Goal: Communication & Community: Answer question/provide support

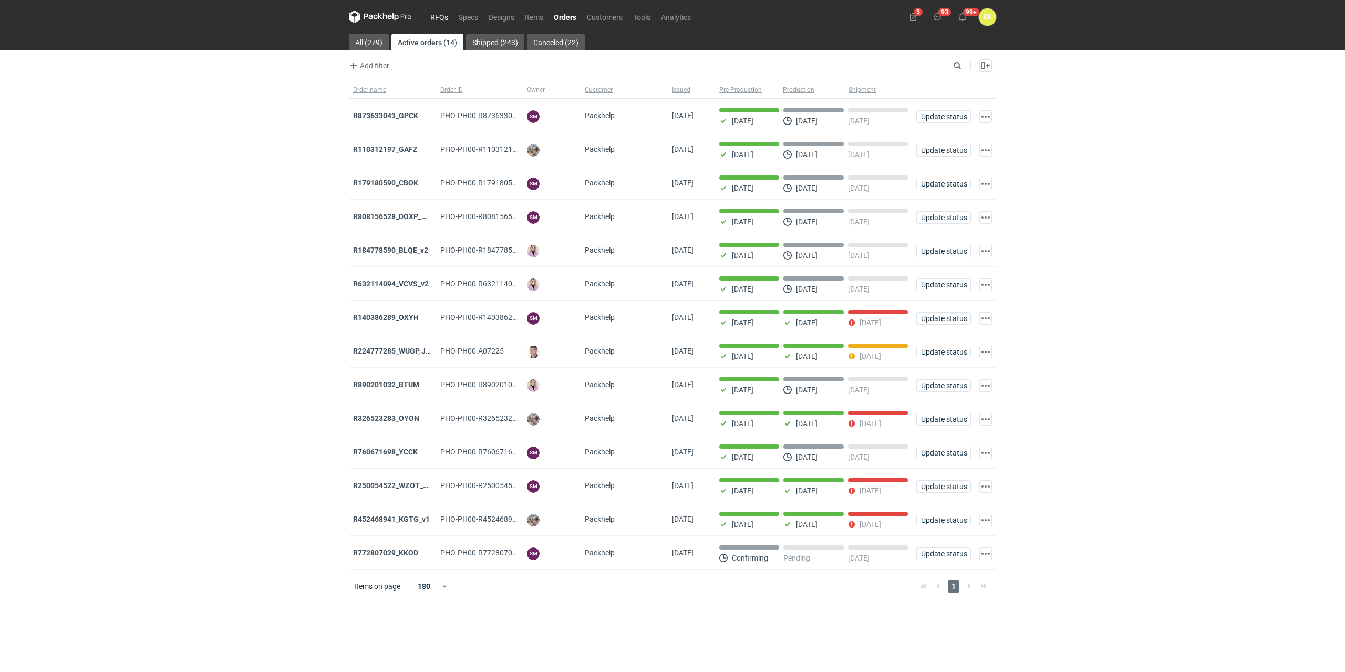
click at [440, 13] on link "RFQs" at bounding box center [439, 17] width 28 height 13
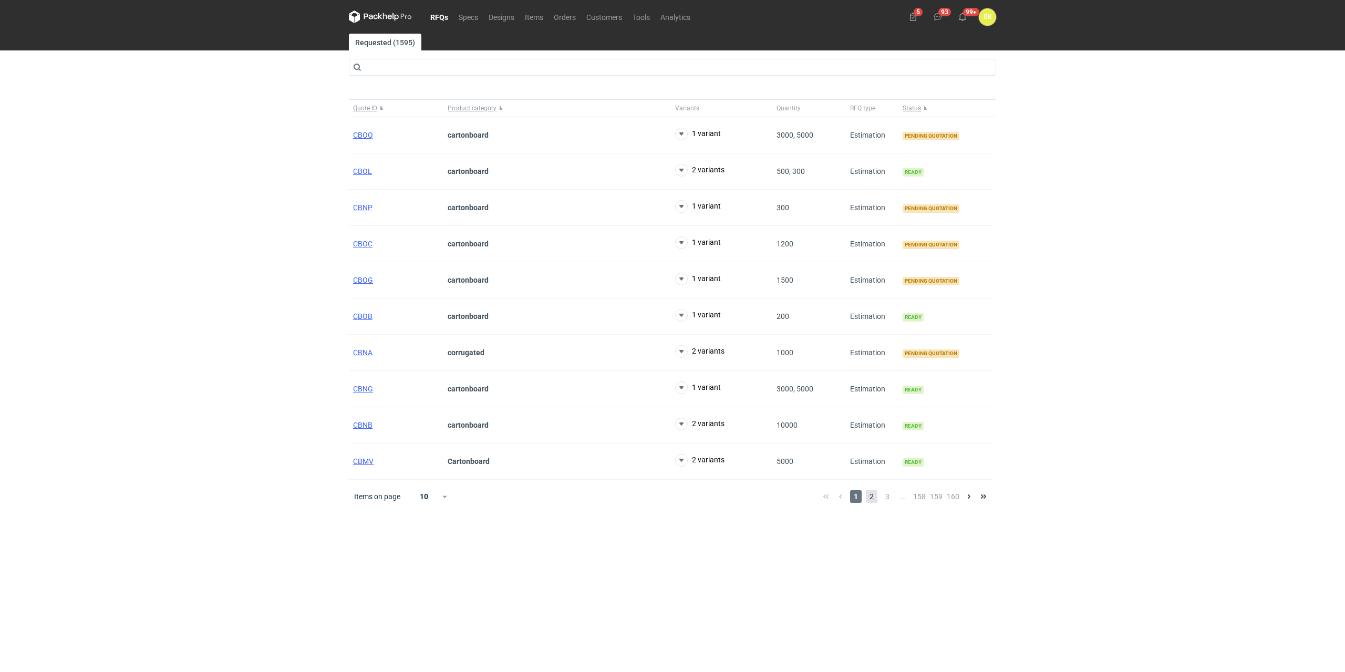
click at [671, 308] on span "2" at bounding box center [872, 496] width 12 height 13
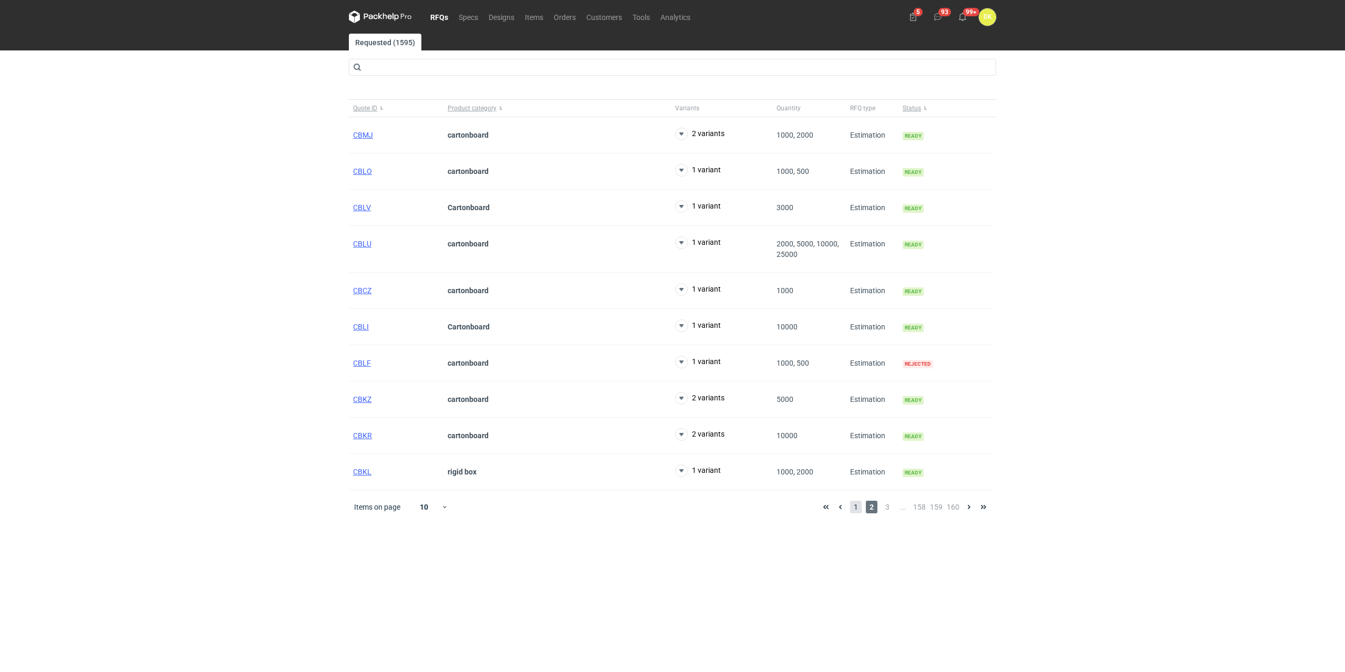
click at [671, 308] on span "1" at bounding box center [856, 507] width 12 height 13
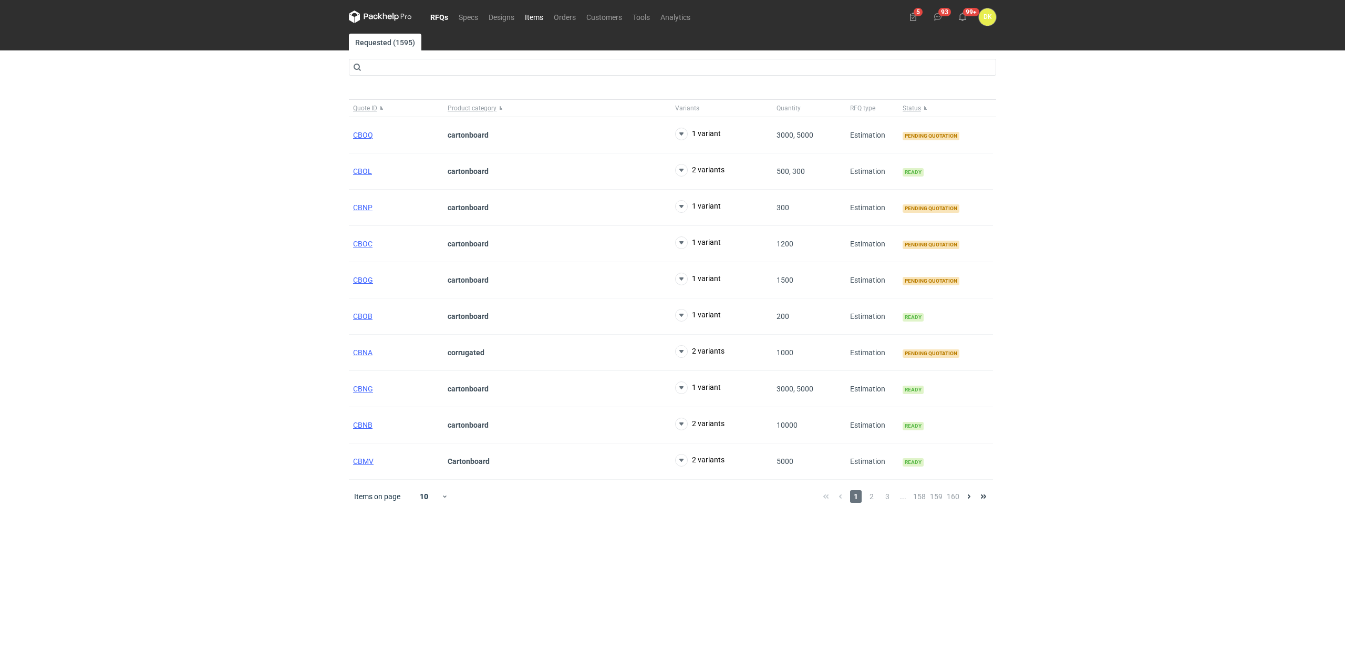
click at [539, 15] on link "Items" at bounding box center [534, 17] width 29 height 13
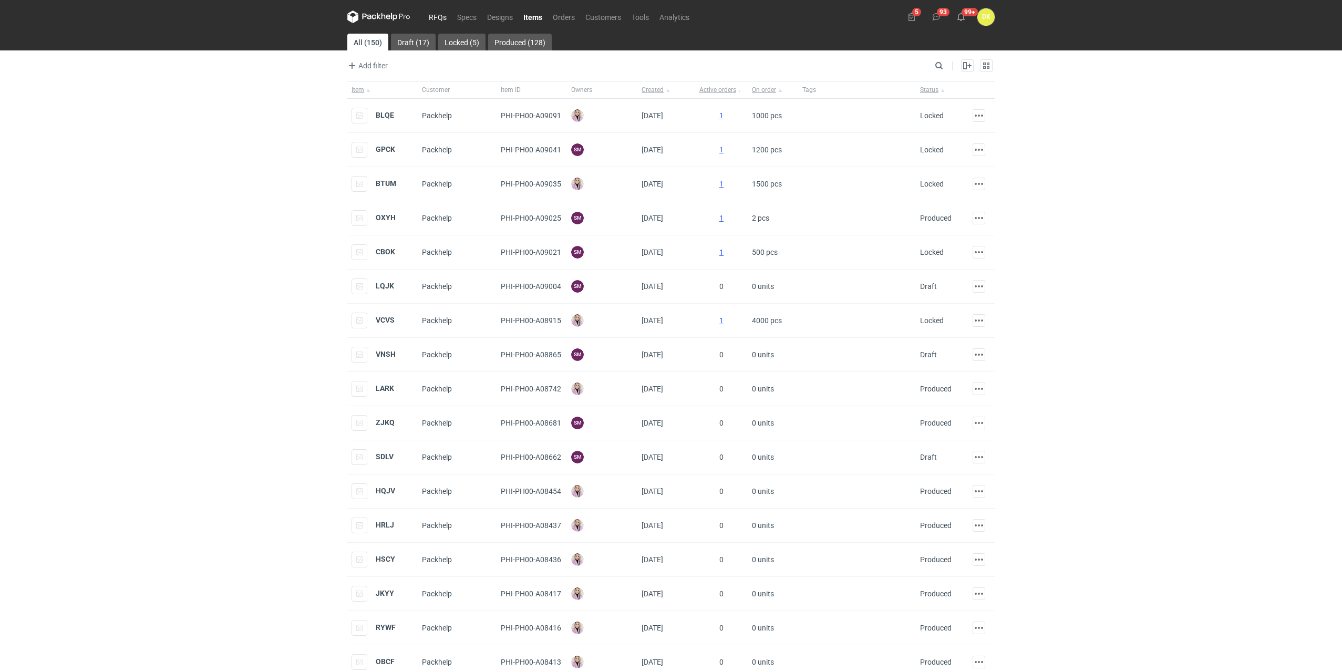
click at [435, 12] on link "RFQs" at bounding box center [438, 17] width 28 height 13
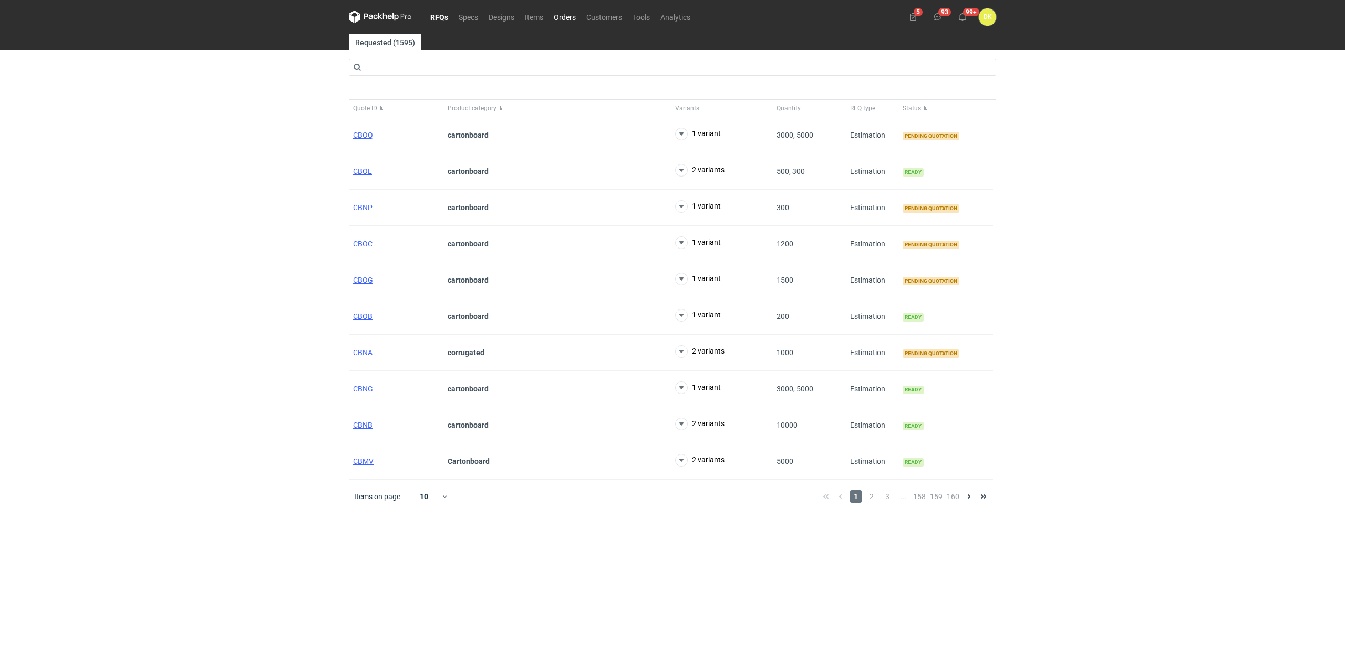
click at [569, 16] on link "Orders" at bounding box center [565, 17] width 33 height 13
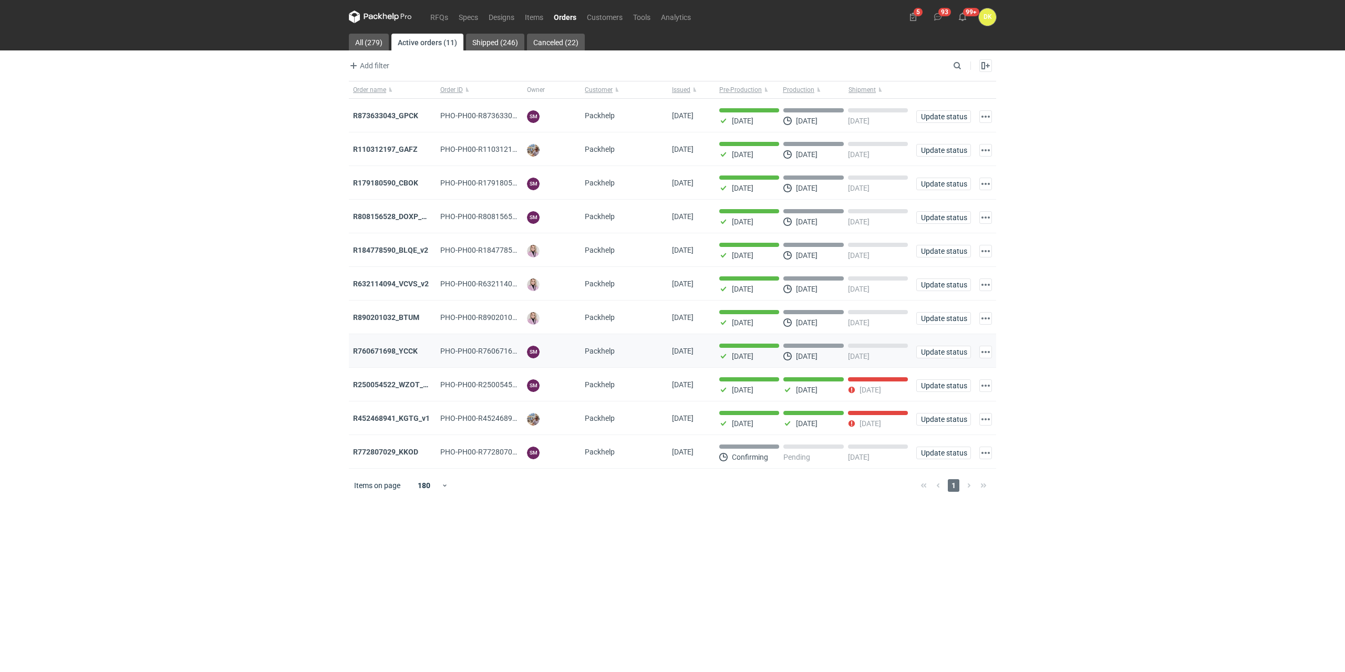
click at [384, 308] on div "R760671698_YCCK" at bounding box center [392, 351] width 79 height 11
click at [374, 308] on strong "R760671698_YCCK" at bounding box center [385, 351] width 65 height 8
click at [375, 308] on strong "R250054522_WZOT_SLIO_OVWG_YVQE_V1" at bounding box center [425, 384] width 145 height 8
click at [380, 308] on strong "R250054522_WZOT_SLIO_OVWG_YVQE_V1" at bounding box center [425, 384] width 145 height 8
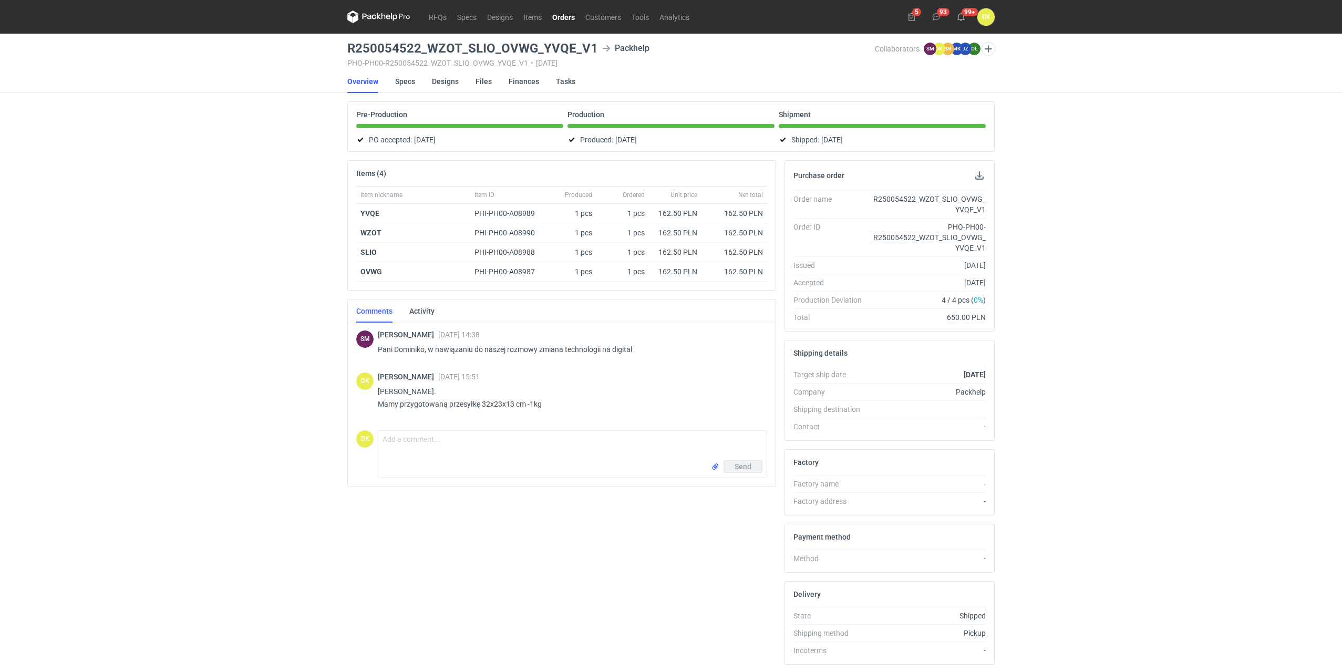
click at [558, 14] on link "Orders" at bounding box center [563, 17] width 33 height 13
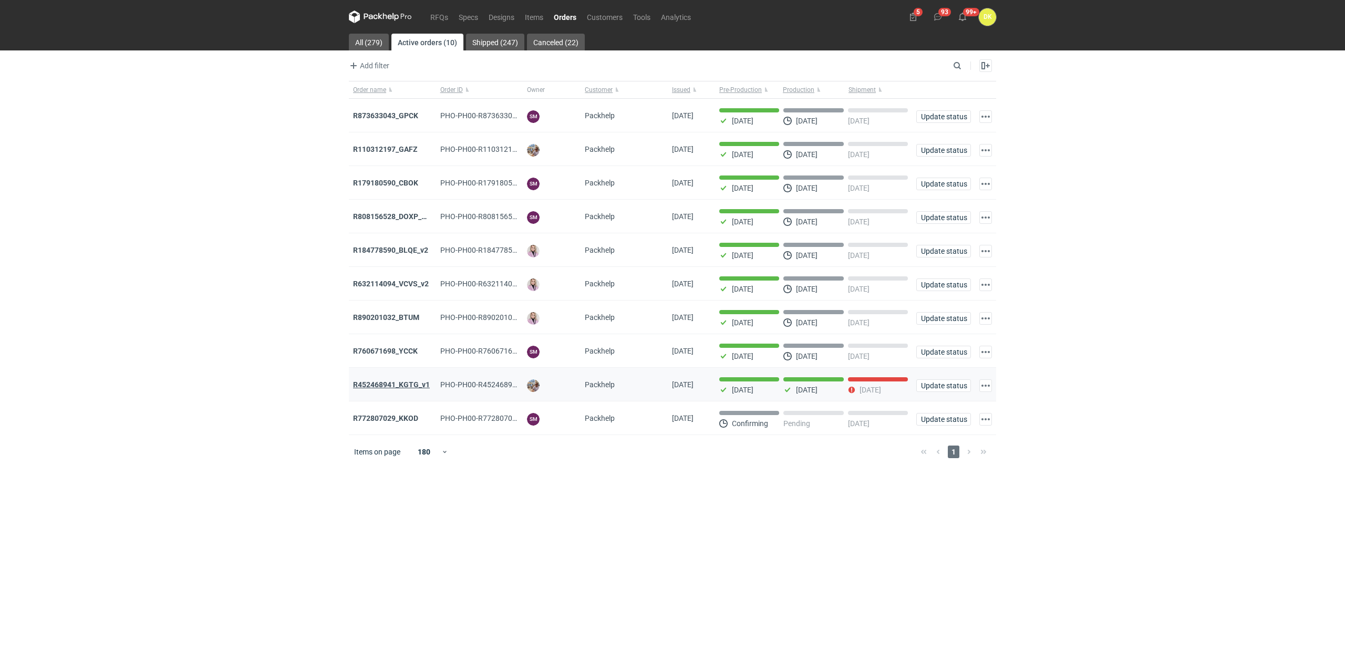
click at [382, 308] on strong "R452468941_KGTG_v1" at bounding box center [391, 384] width 77 height 8
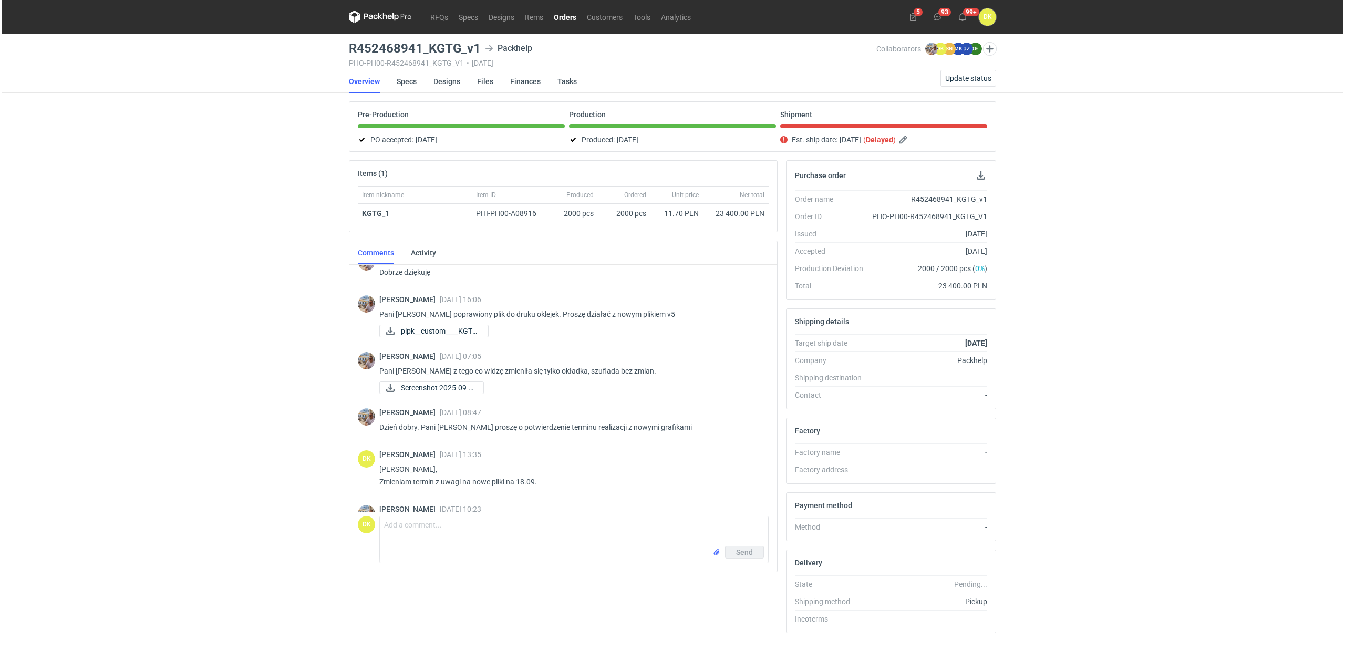
scroll to position [733, 0]
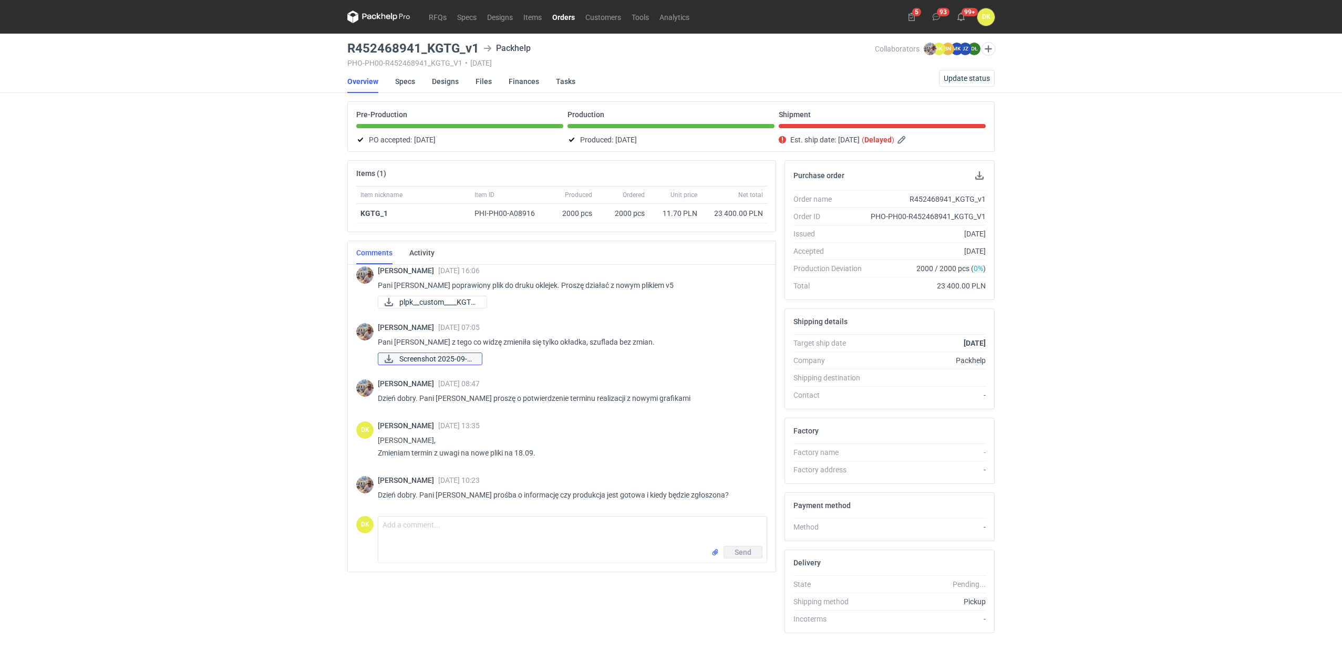
click at [469, 308] on span "Screenshot 2025-09-0..." at bounding box center [436, 359] width 74 height 12
click at [671, 77] on span "Update status" at bounding box center [967, 78] width 46 height 7
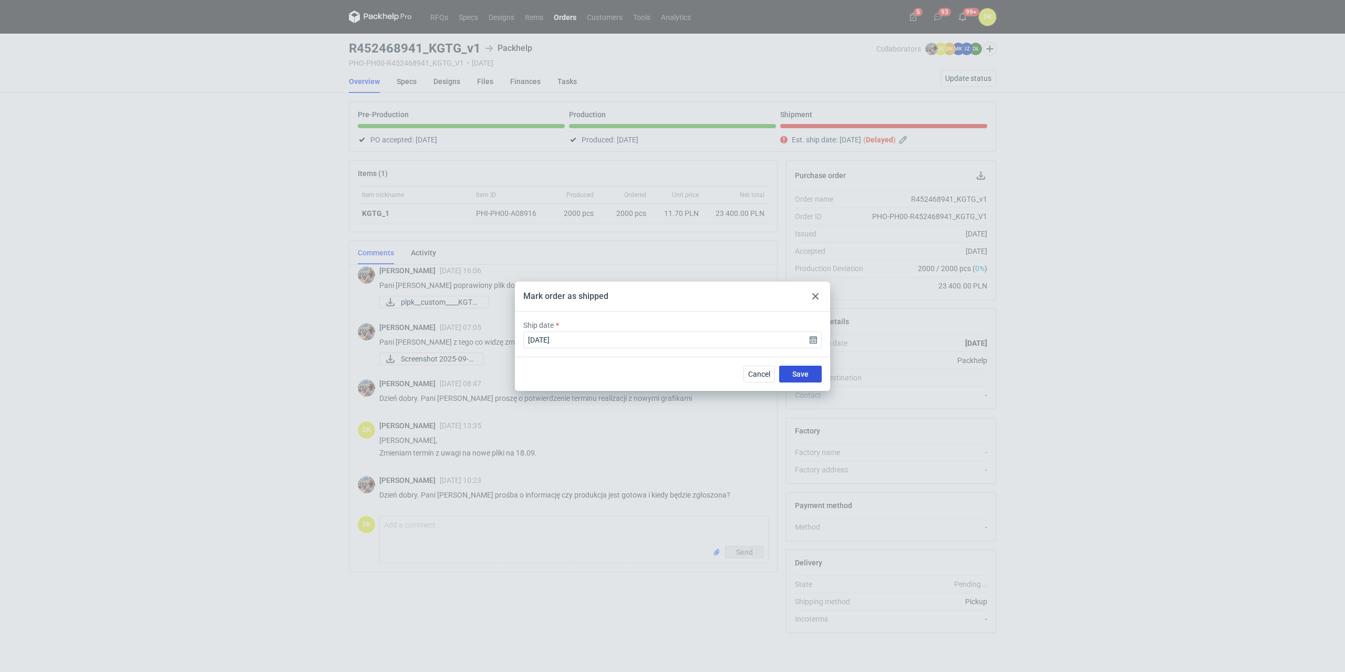
click at [671, 308] on button "Save" at bounding box center [800, 374] width 43 height 17
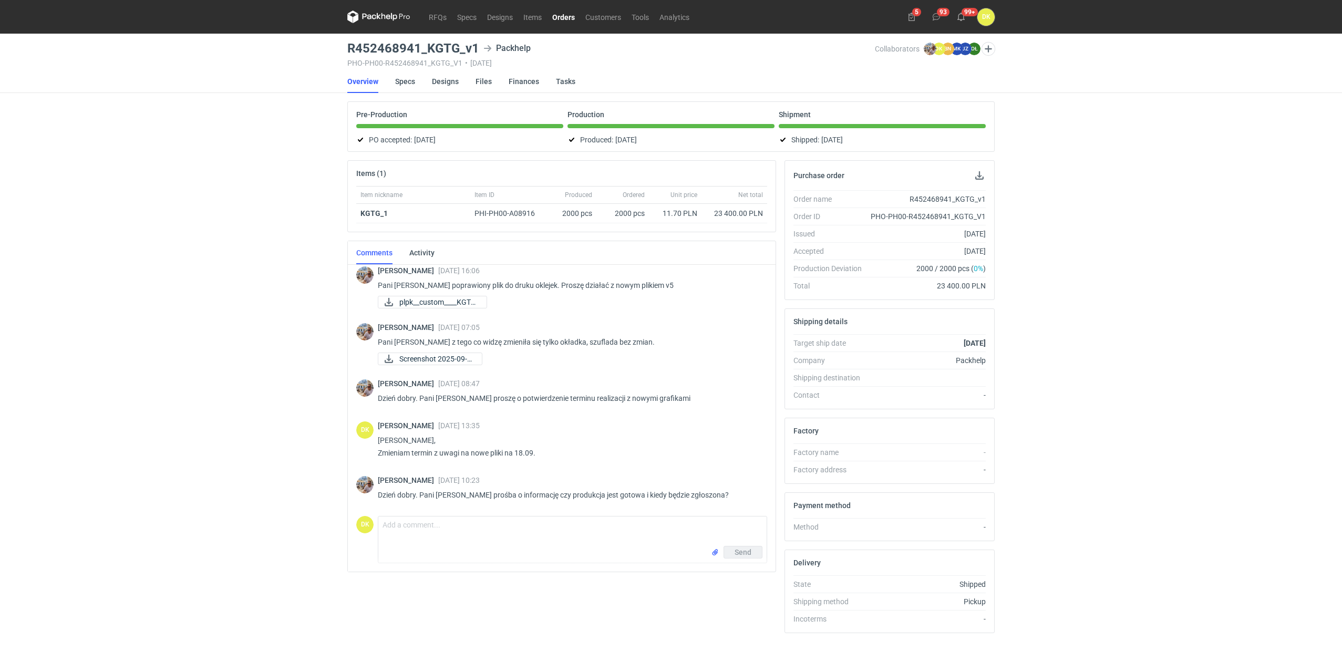
click at [563, 18] on link "Orders" at bounding box center [563, 17] width 33 height 13
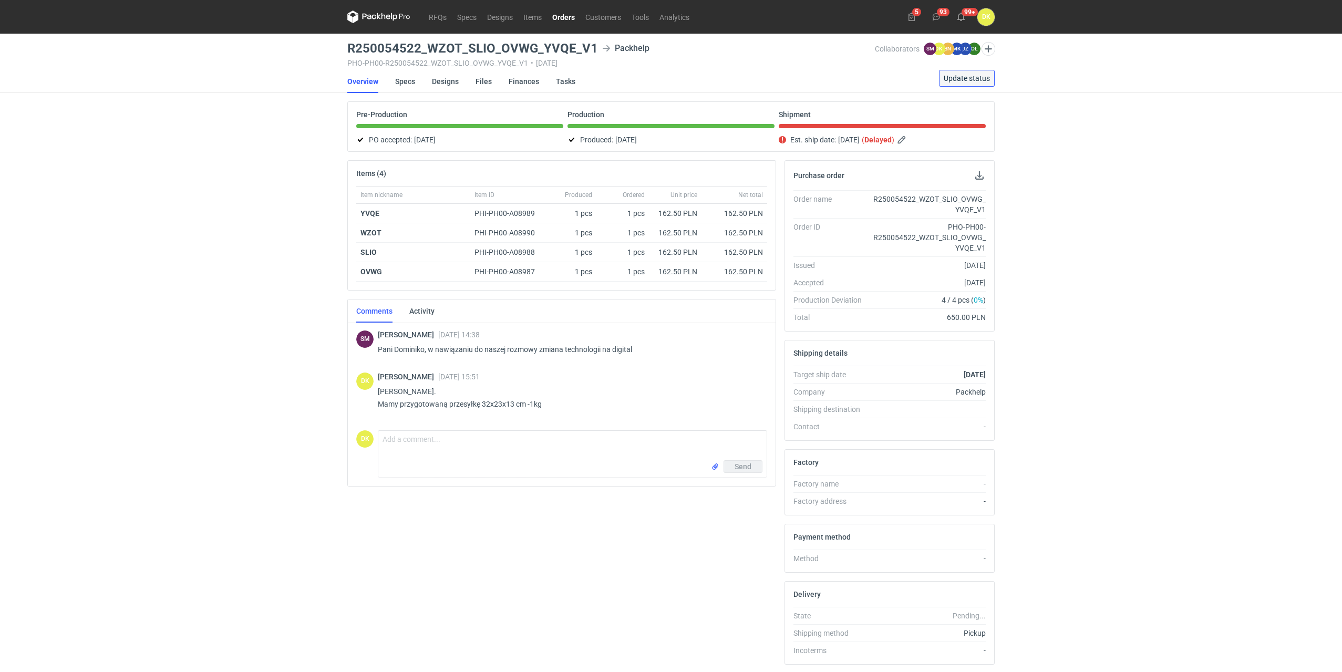
click at [984, 78] on span "Update status" at bounding box center [967, 78] width 46 height 7
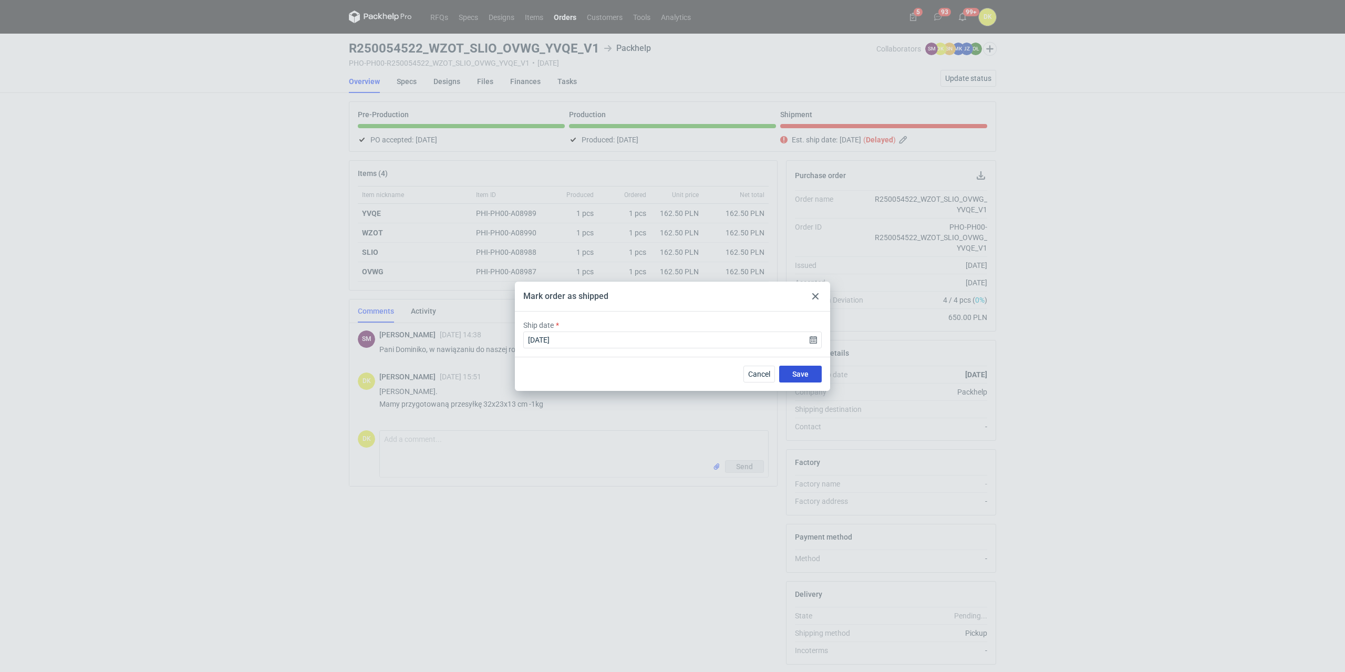
click at [808, 375] on span "Save" at bounding box center [800, 373] width 16 height 7
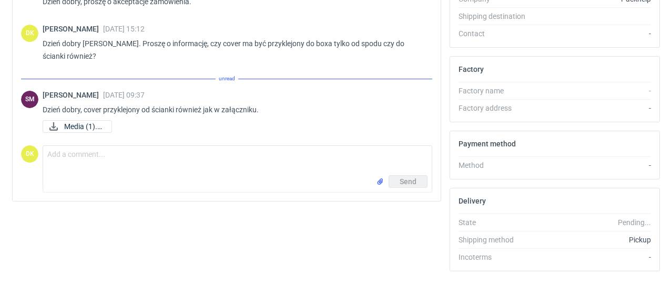
scroll to position [367, 0]
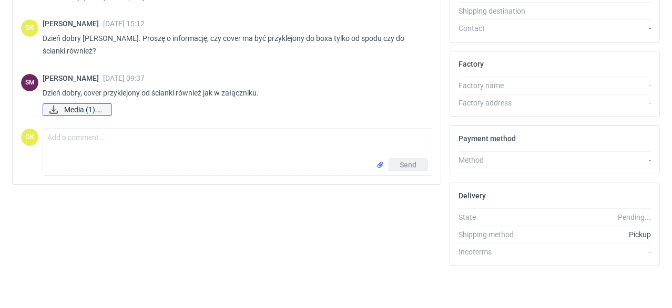
click at [77, 107] on span "Media (1).jpg" at bounding box center [83, 110] width 39 height 12
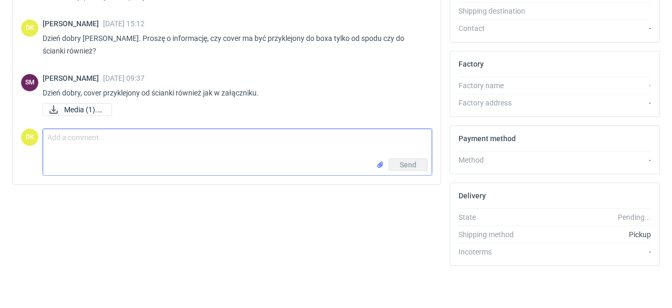
click at [90, 140] on textarea "Comment message" at bounding box center [237, 143] width 388 height 29
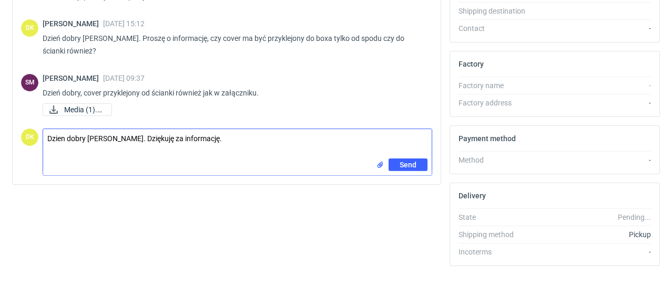
click at [57, 143] on textarea "Dzien dobry [PERSON_NAME]. Dziękuję za informację." at bounding box center [237, 143] width 388 height 29
click at [63, 139] on textarea "Dzien dobry [PERSON_NAME]. Dziękuję za informację." at bounding box center [237, 143] width 388 height 29
click at [145, 155] on textarea "Dzień dobry [PERSON_NAME]. Dziękuję za informację." at bounding box center [237, 143] width 388 height 29
type textarea "Dzień dobry [PERSON_NAME]. Dziękuję za informację."
drag, startPoint x: 95, startPoint y: 151, endPoint x: 190, endPoint y: 146, distance: 95.8
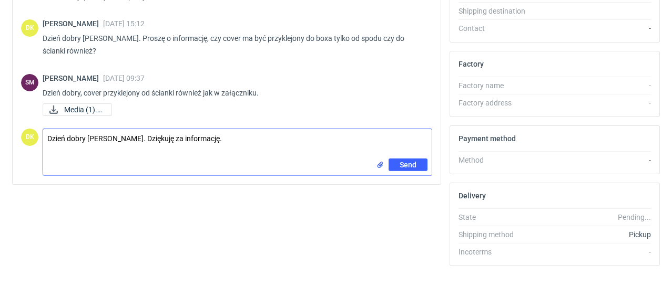
click at [95, 151] on textarea "Dzień dobry [PERSON_NAME]. Dziękuję za informację." at bounding box center [237, 143] width 388 height 29
click at [406, 165] on span "Send" at bounding box center [407, 164] width 17 height 7
